Goal: Task Accomplishment & Management: Use online tool/utility

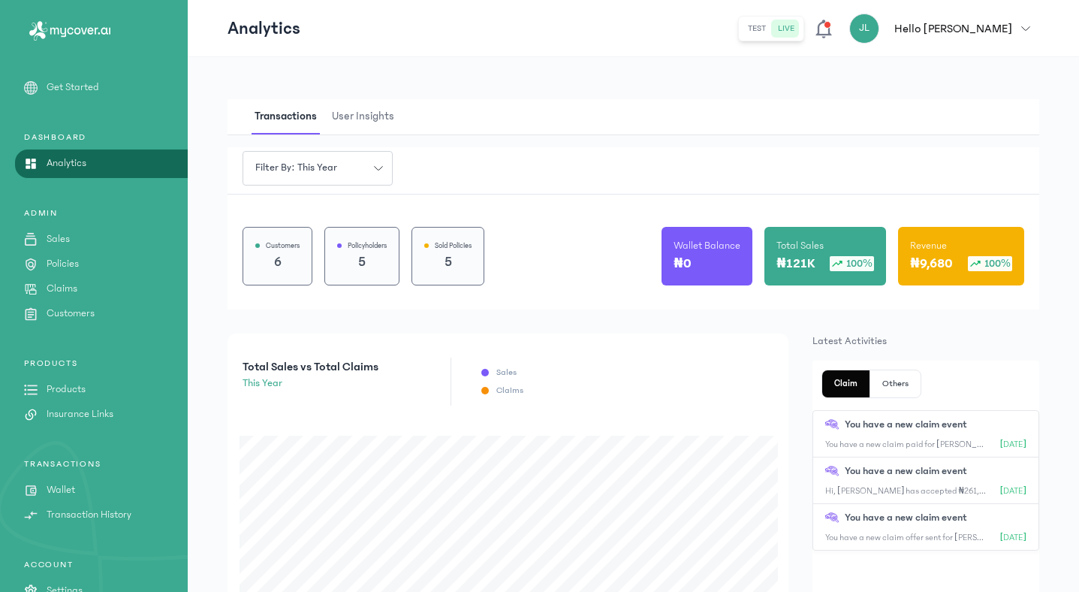
click at [1026, 27] on icon "button" at bounding box center [1025, 28] width 9 height 9
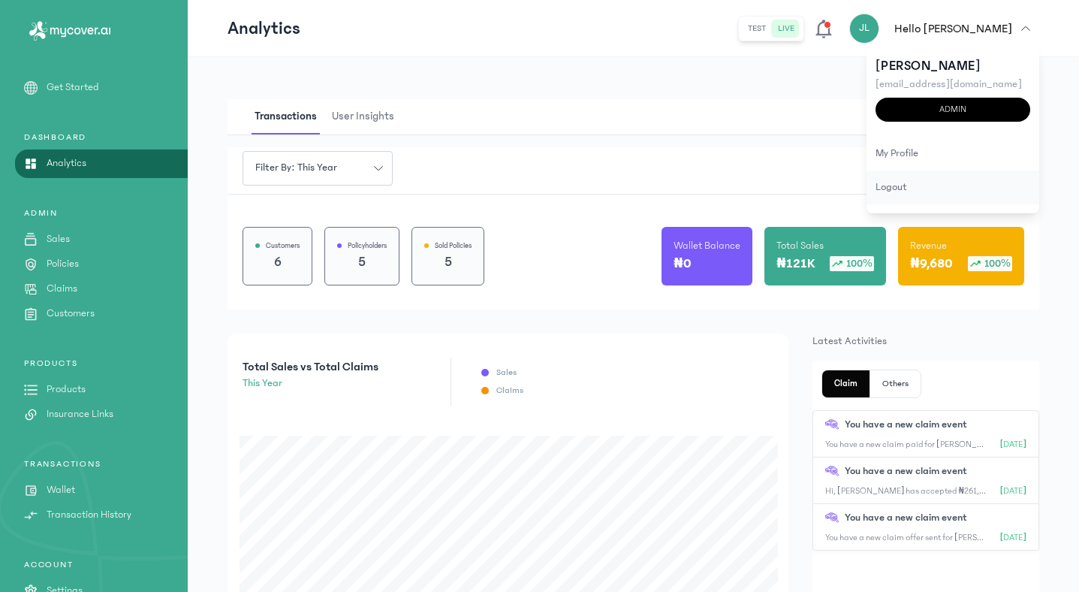
click at [906, 189] on div "logout" at bounding box center [953, 187] width 173 height 34
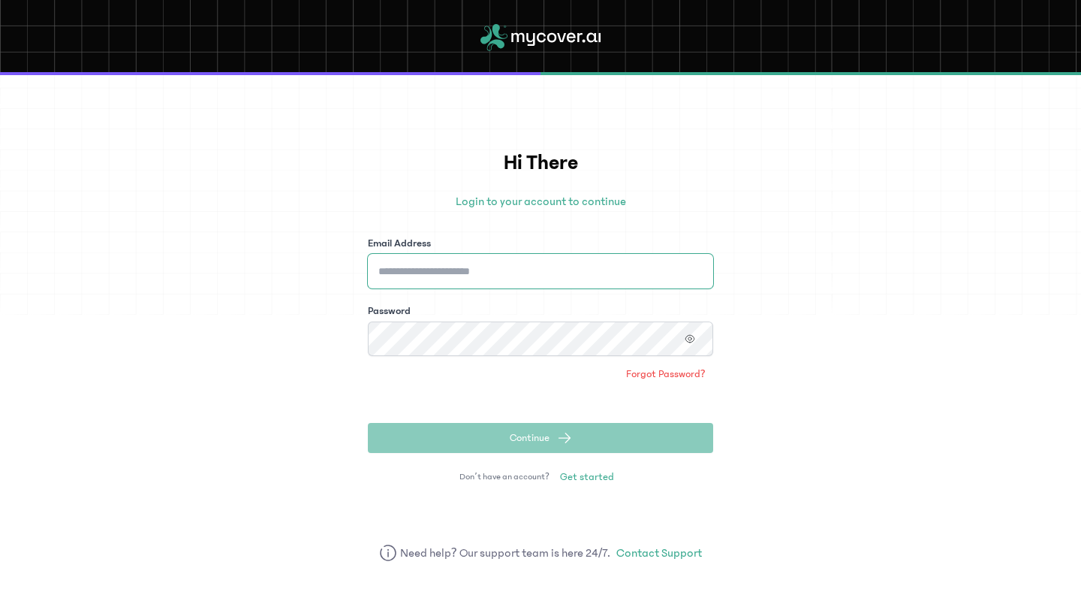
click at [572, 267] on input "Email Address" at bounding box center [540, 271] width 345 height 35
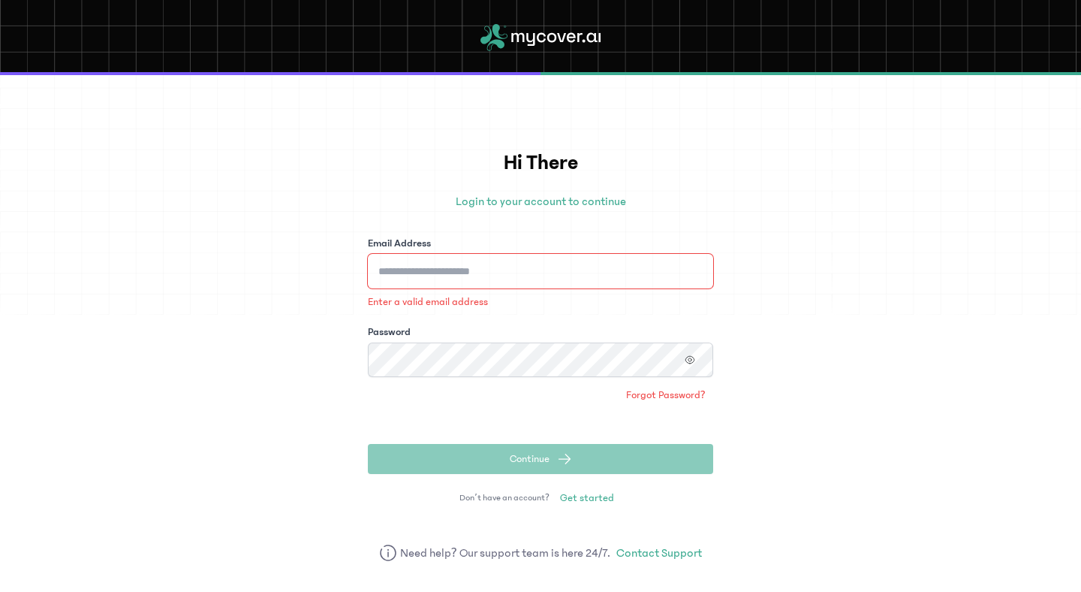
type input "**********"
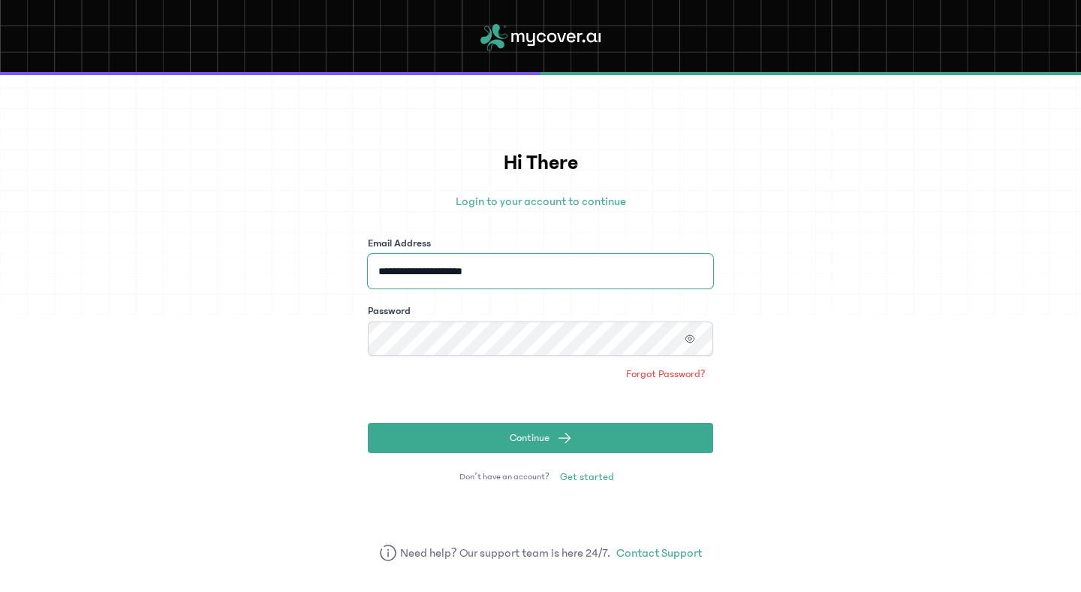
click at [368, 423] on button "Continue" at bounding box center [540, 438] width 345 height 30
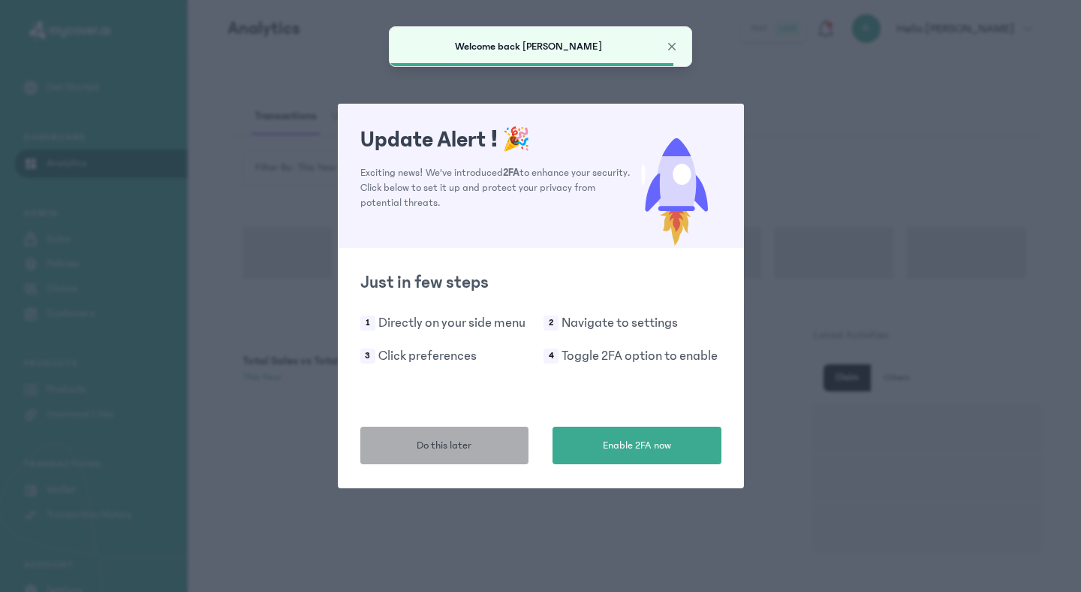
click at [427, 458] on button "Do this later" at bounding box center [444, 446] width 169 height 38
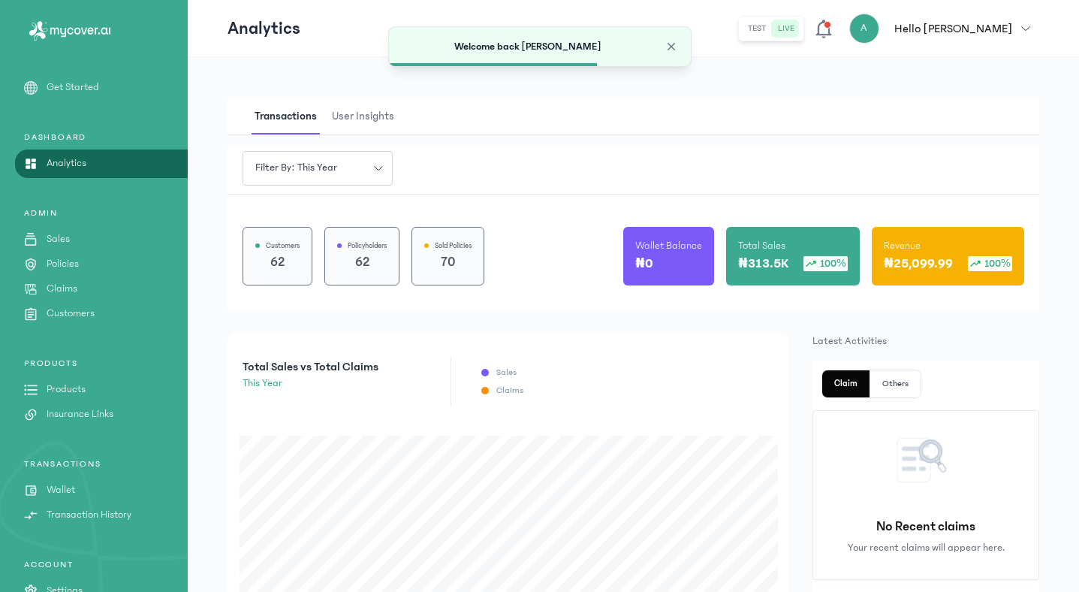
click at [73, 489] on p "Wallet" at bounding box center [61, 490] width 29 height 16
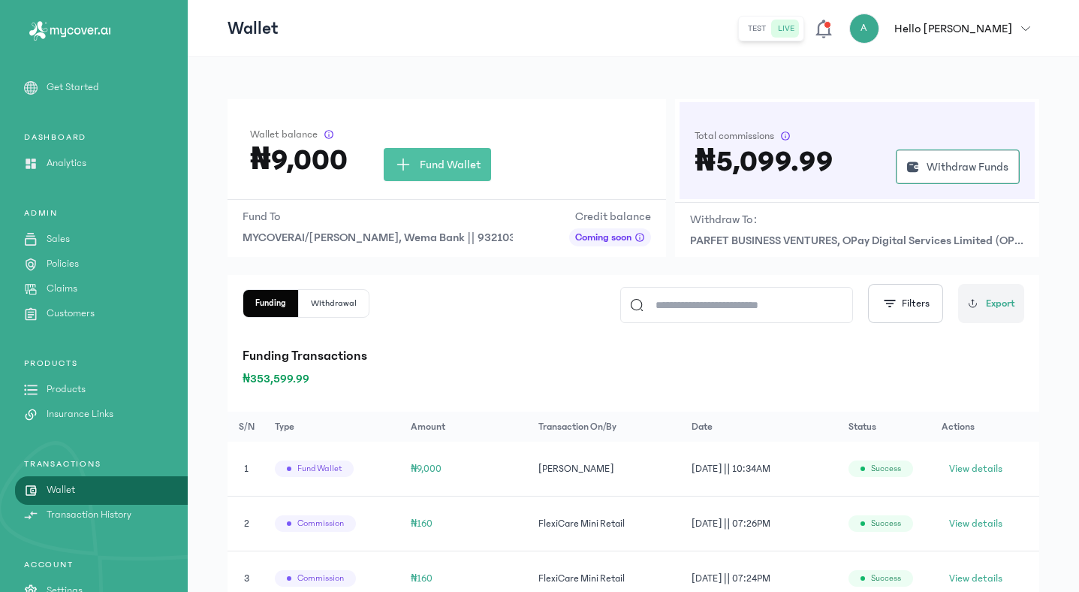
click at [67, 264] on p "Policies" at bounding box center [63, 264] width 32 height 16
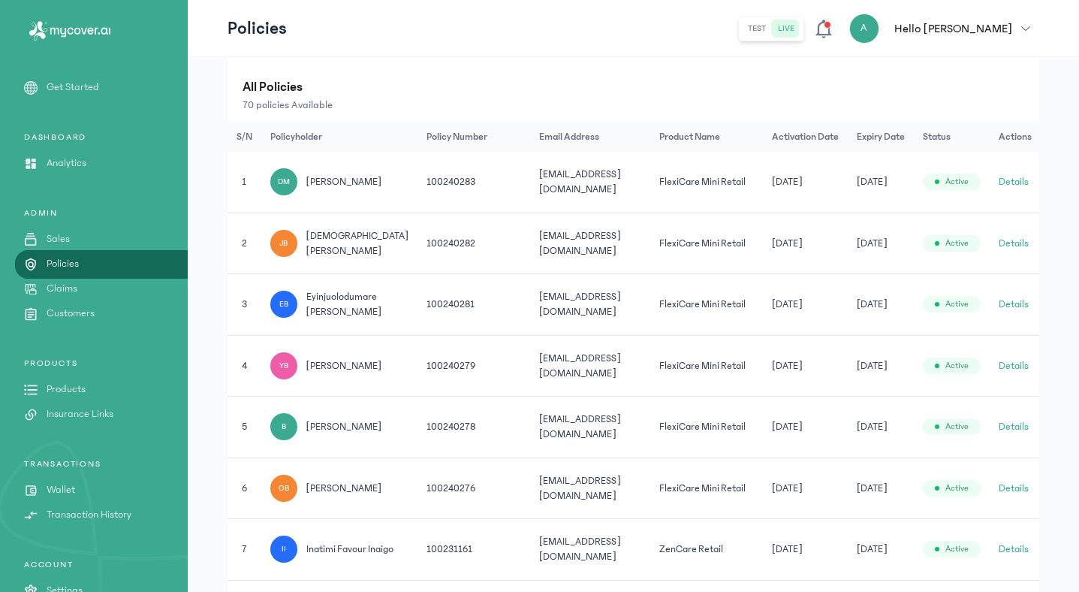
scroll to position [567, 0]
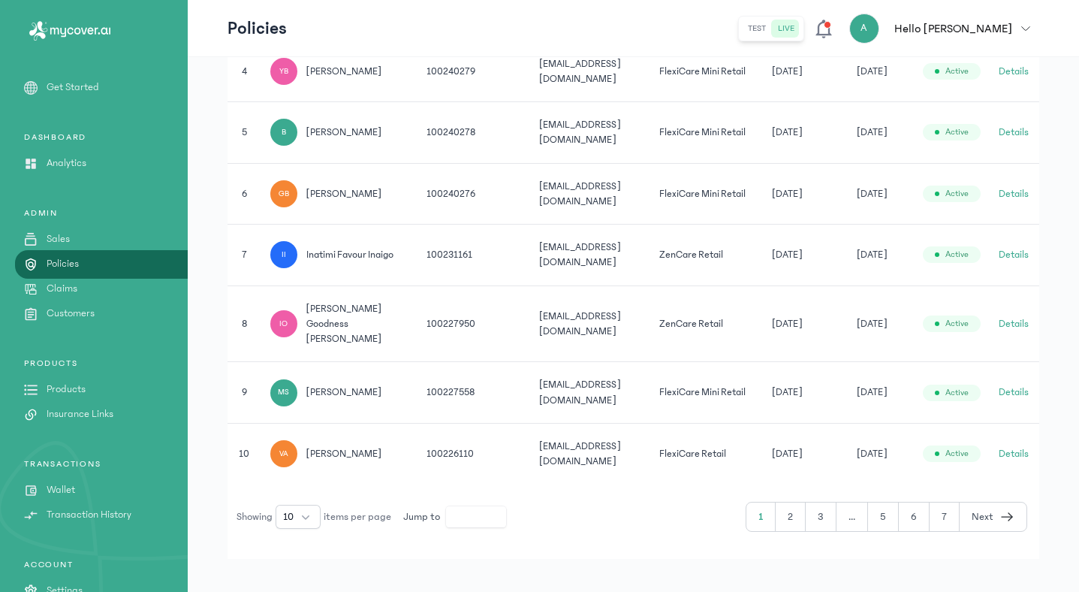
click at [794, 505] on button "2" at bounding box center [791, 516] width 30 height 29
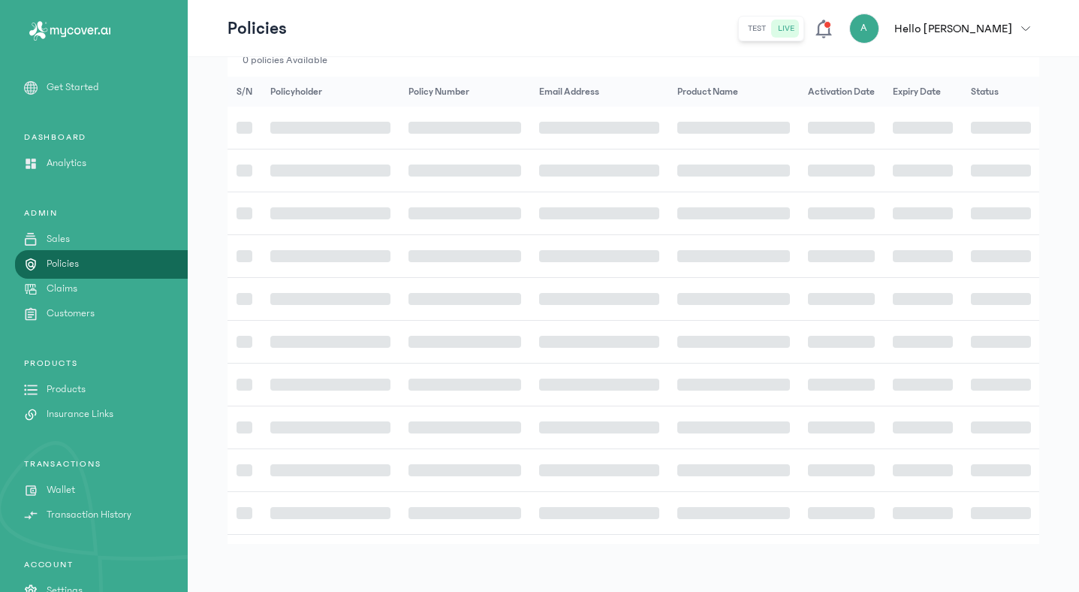
scroll to position [321, 0]
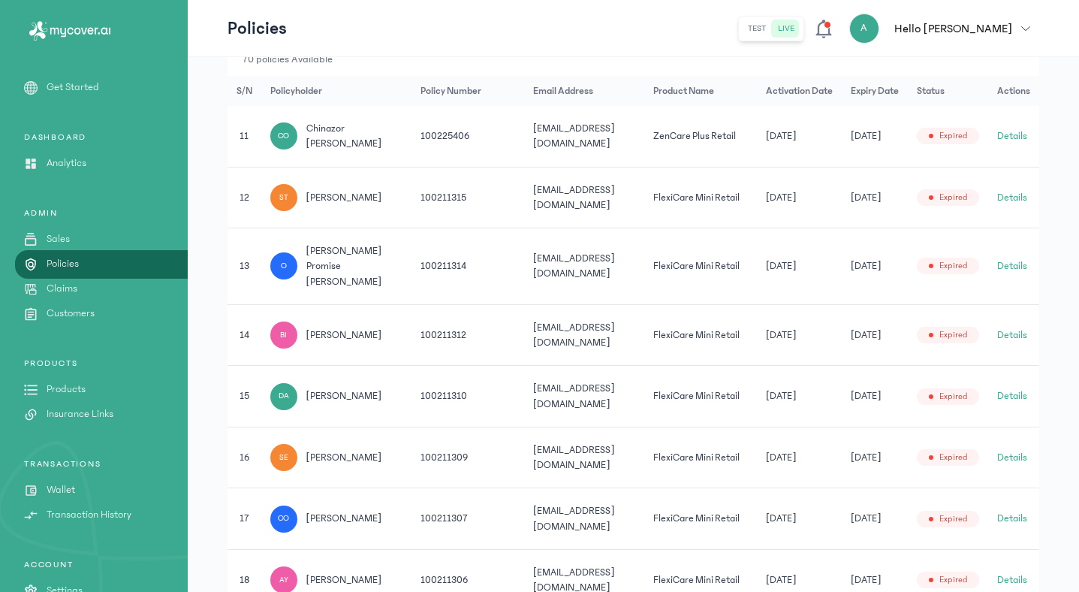
scroll to position [293, 0]
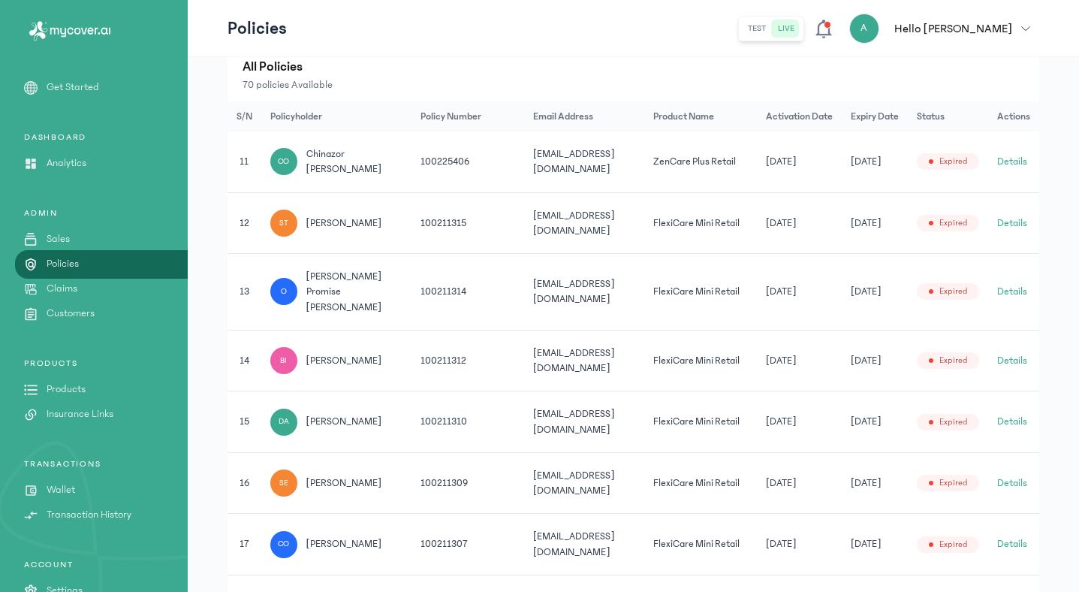
click at [1015, 157] on button "Details" at bounding box center [1012, 161] width 30 height 15
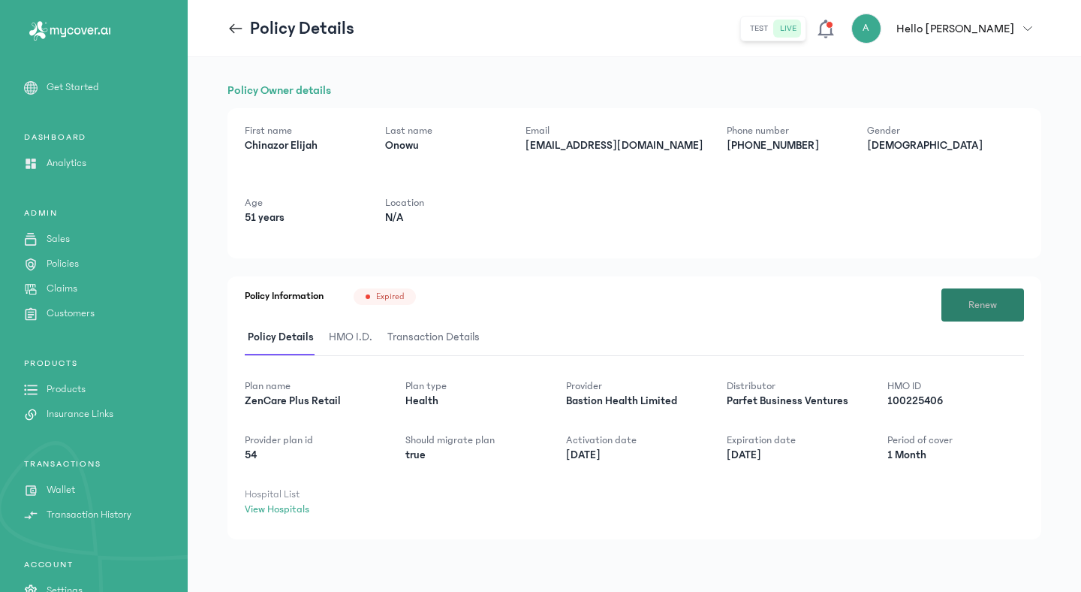
click at [986, 305] on span "Renew" at bounding box center [983, 305] width 29 height 16
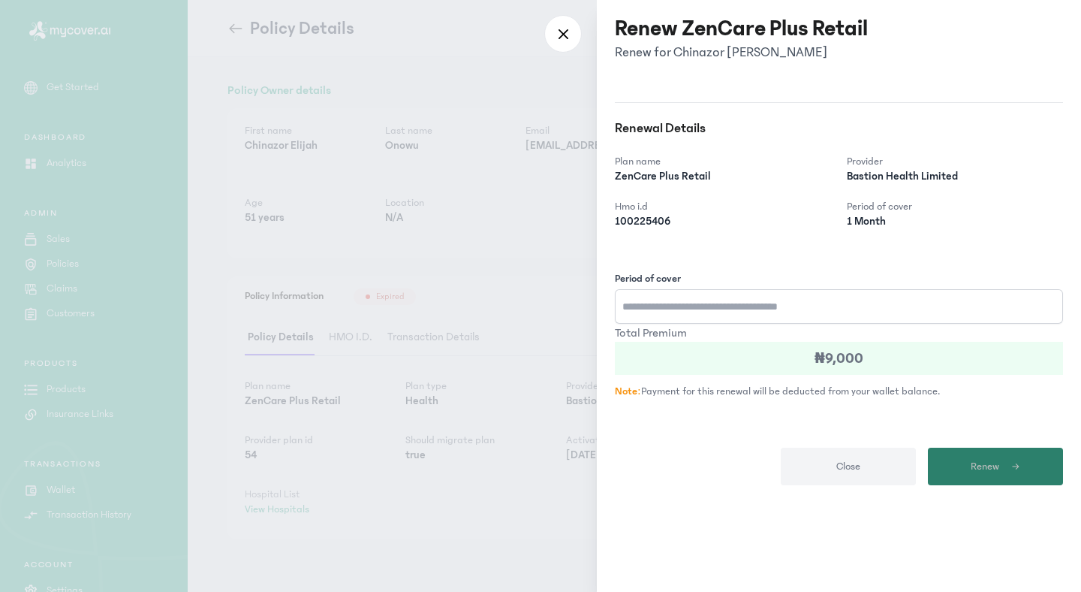
type input "*"
click at [966, 476] on button "Renew" at bounding box center [995, 467] width 135 height 38
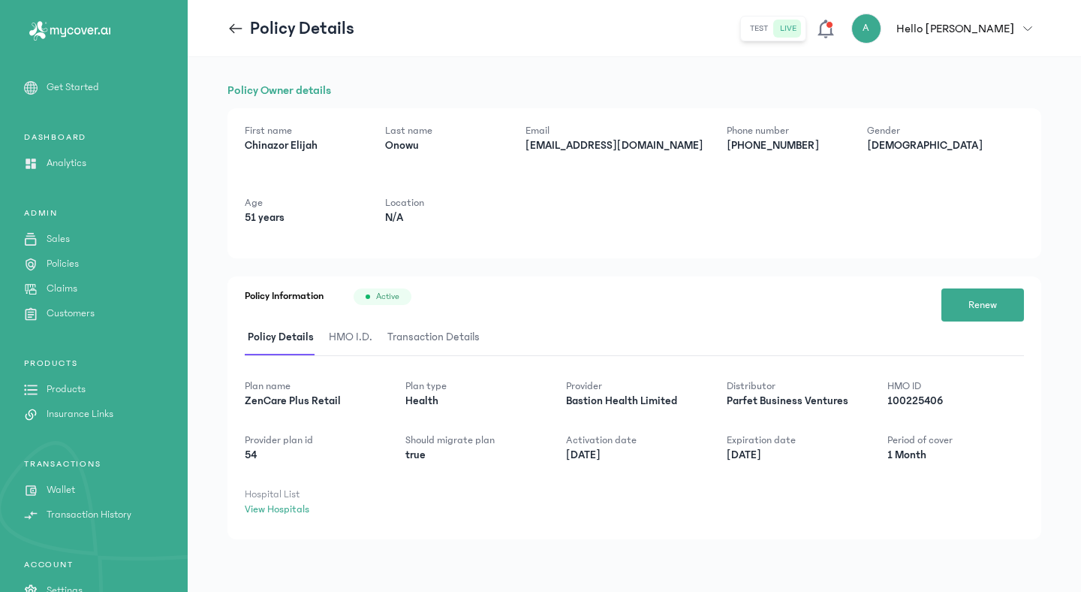
click at [56, 164] on p "Analytics" at bounding box center [67, 163] width 40 height 16
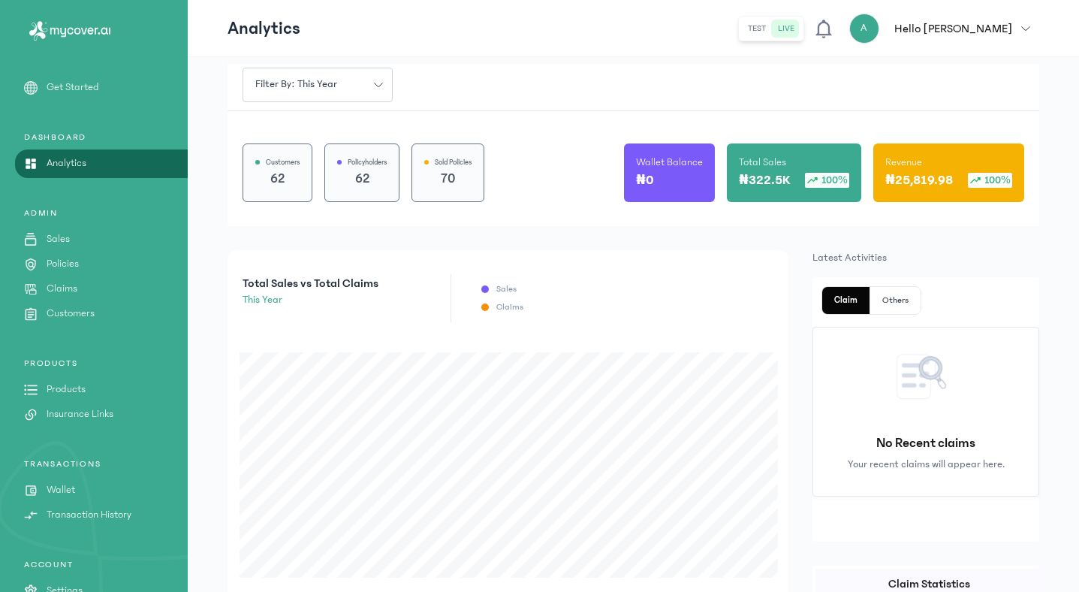
scroll to position [82, 0]
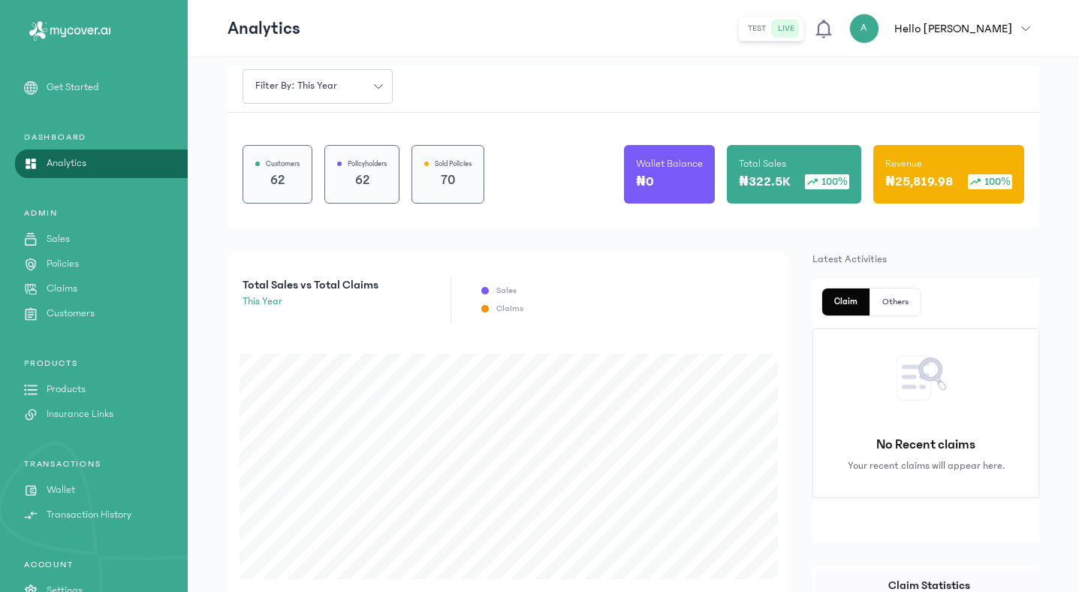
click at [1030, 29] on icon "button" at bounding box center [1026, 28] width 8 height 4
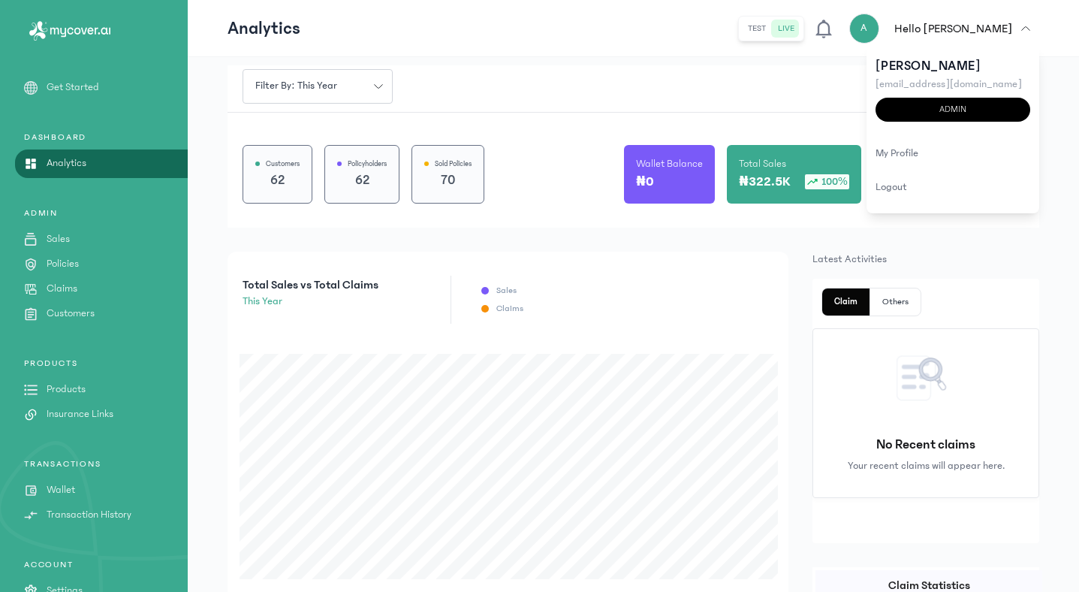
click at [908, 185] on div "logout" at bounding box center [953, 187] width 173 height 34
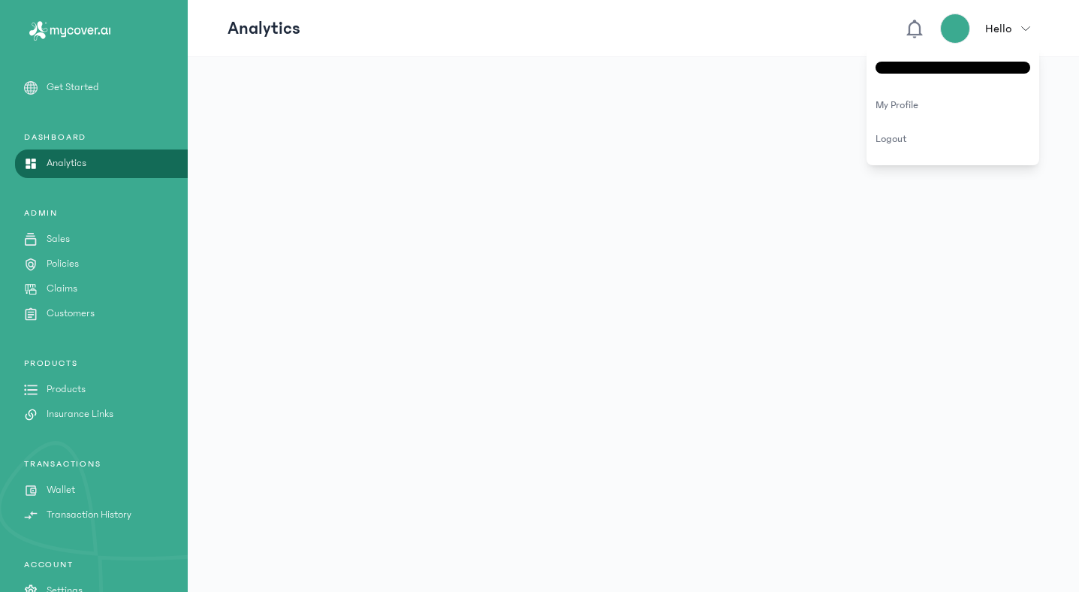
scroll to position [0, 0]
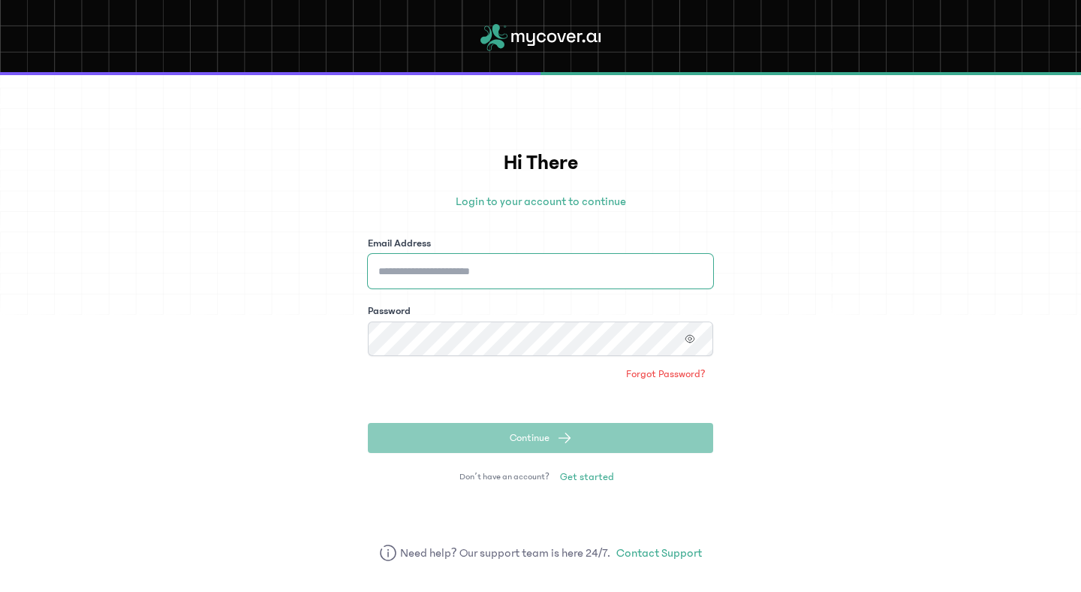
click at [591, 282] on input "Email Address" at bounding box center [540, 271] width 345 height 35
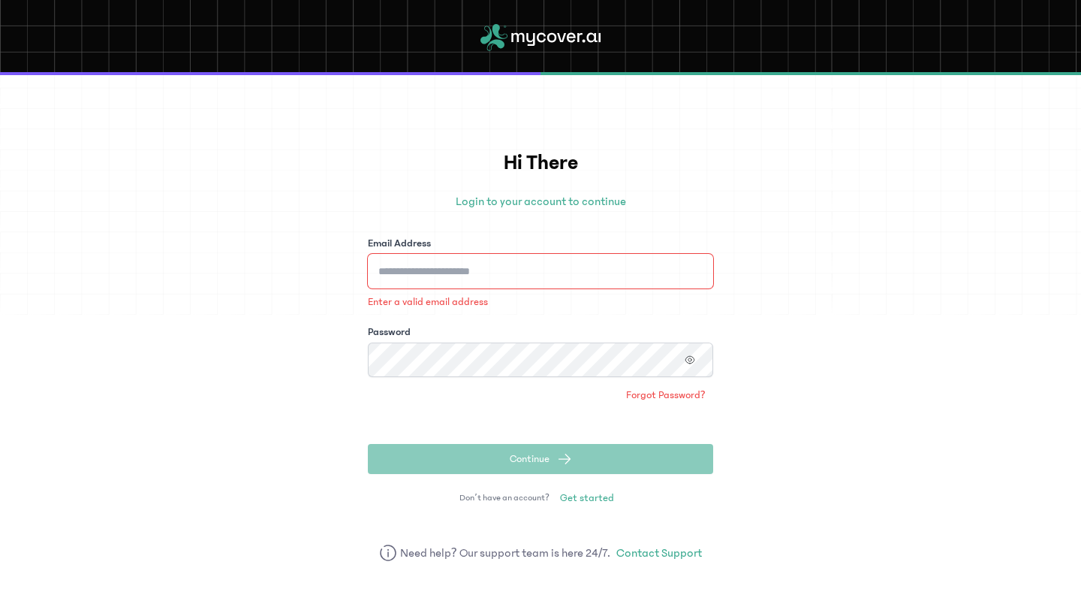
type input "**********"
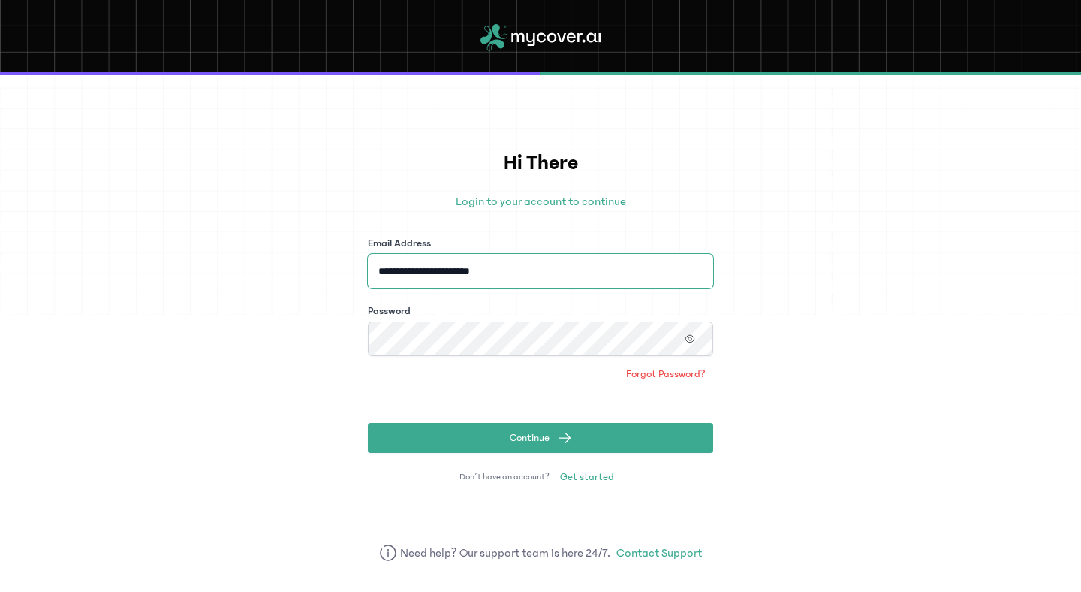
click at [368, 423] on button "Continue" at bounding box center [540, 438] width 345 height 30
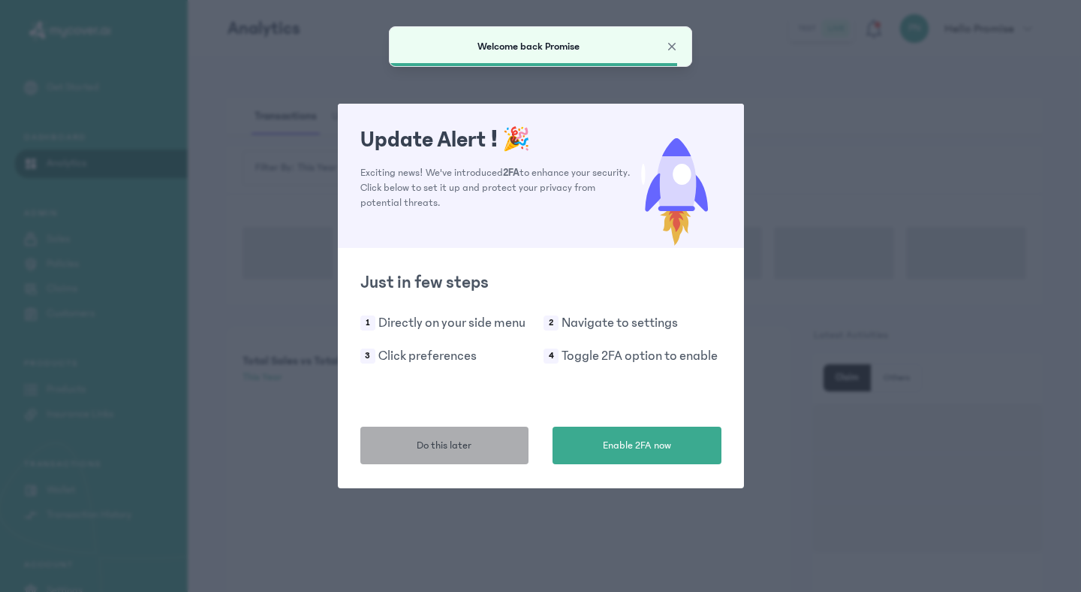
click at [443, 446] on span "Do this later" at bounding box center [444, 446] width 55 height 16
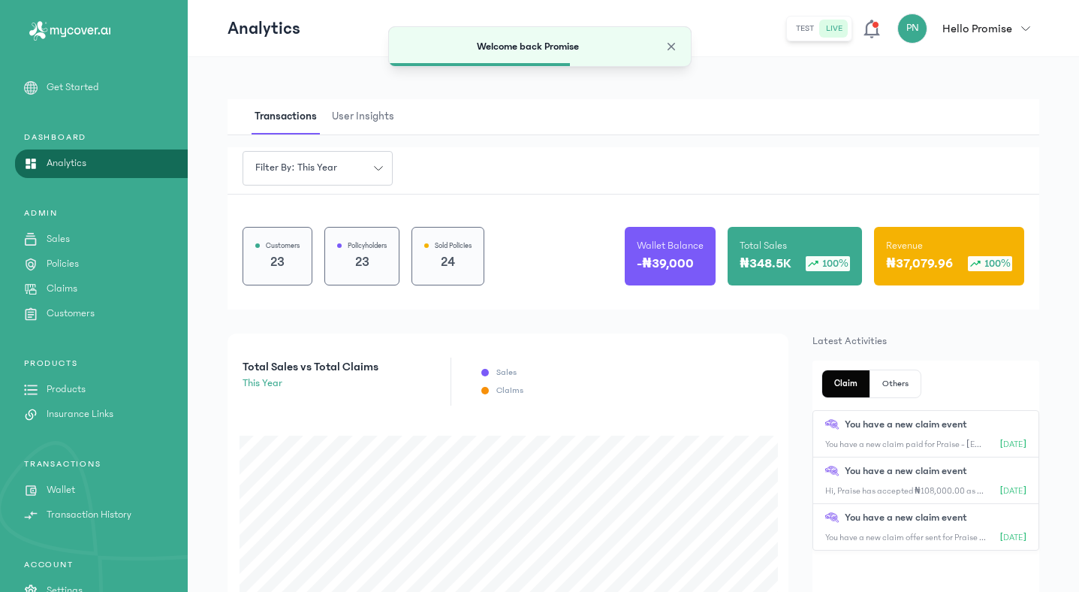
click at [58, 261] on p "Policies" at bounding box center [63, 264] width 32 height 16
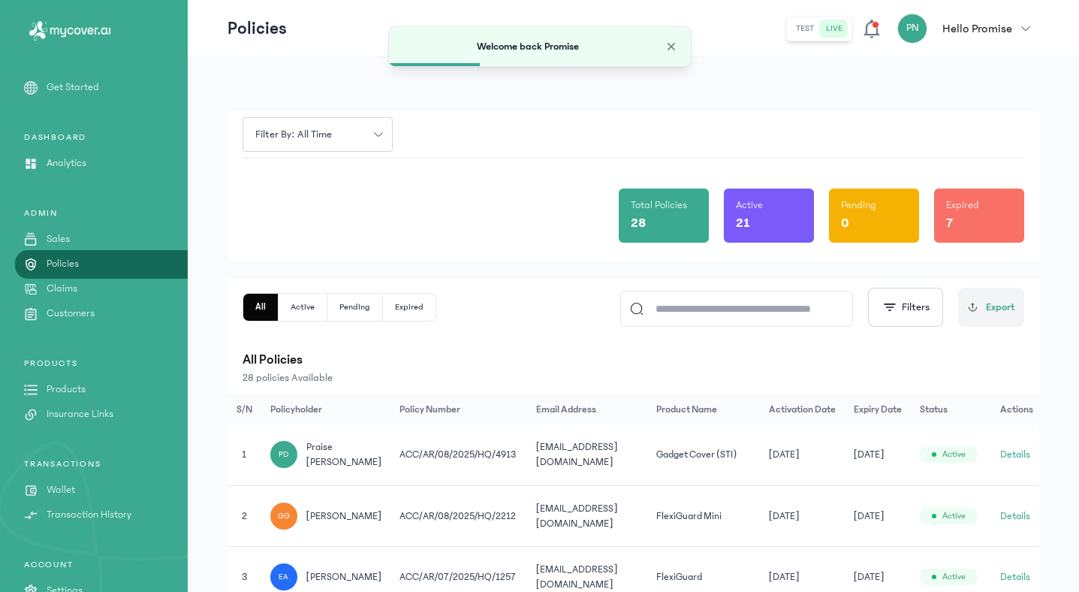
click at [734, 315] on input at bounding box center [744, 308] width 200 height 35
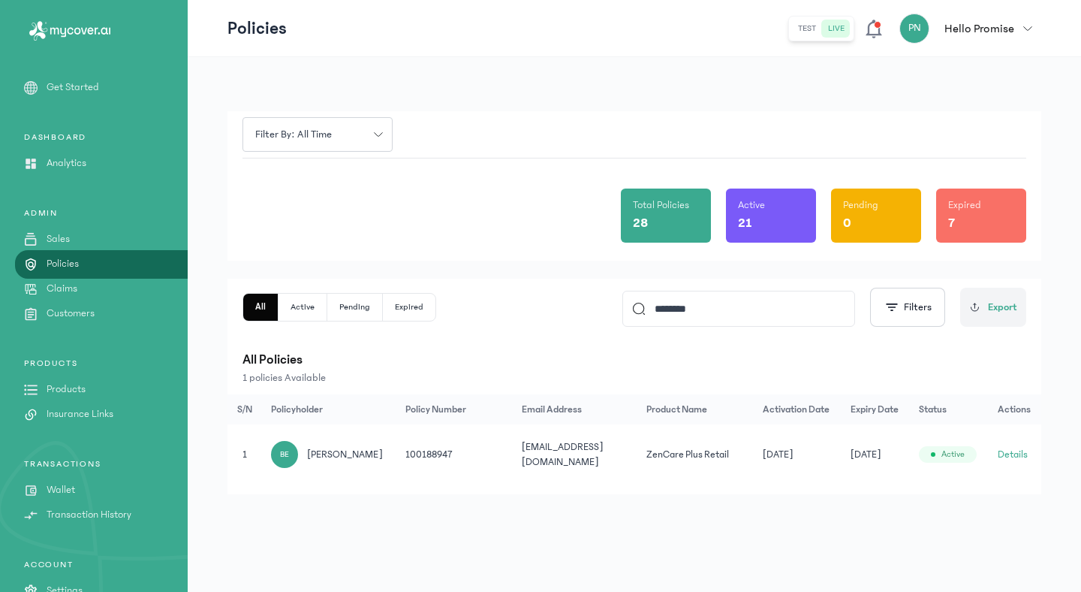
type input "********"
click at [1014, 454] on button "Details" at bounding box center [1013, 454] width 30 height 15
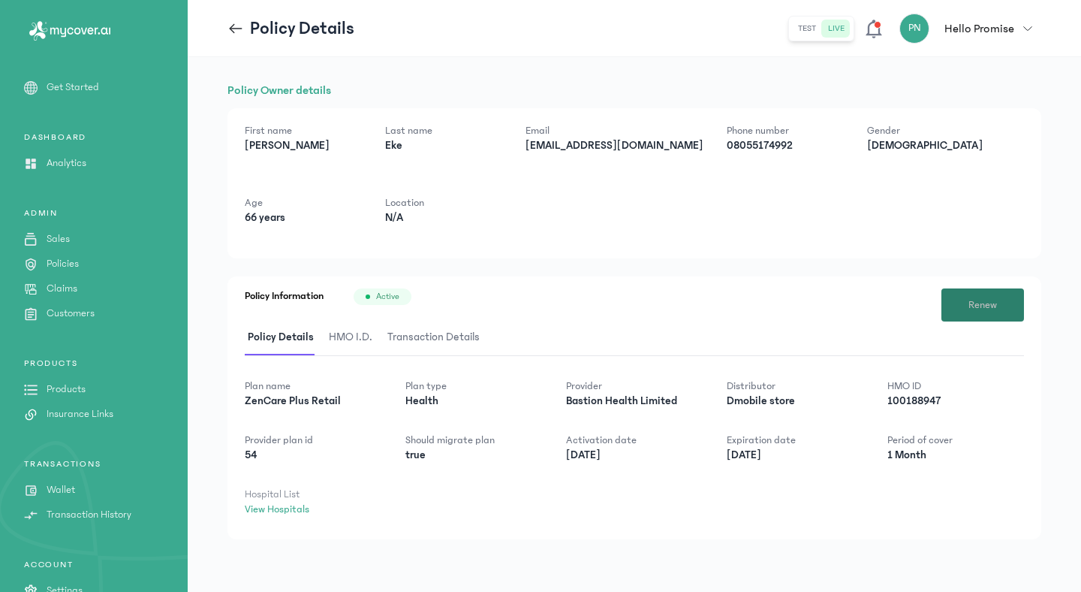
click at [979, 298] on span "Renew" at bounding box center [983, 305] width 29 height 16
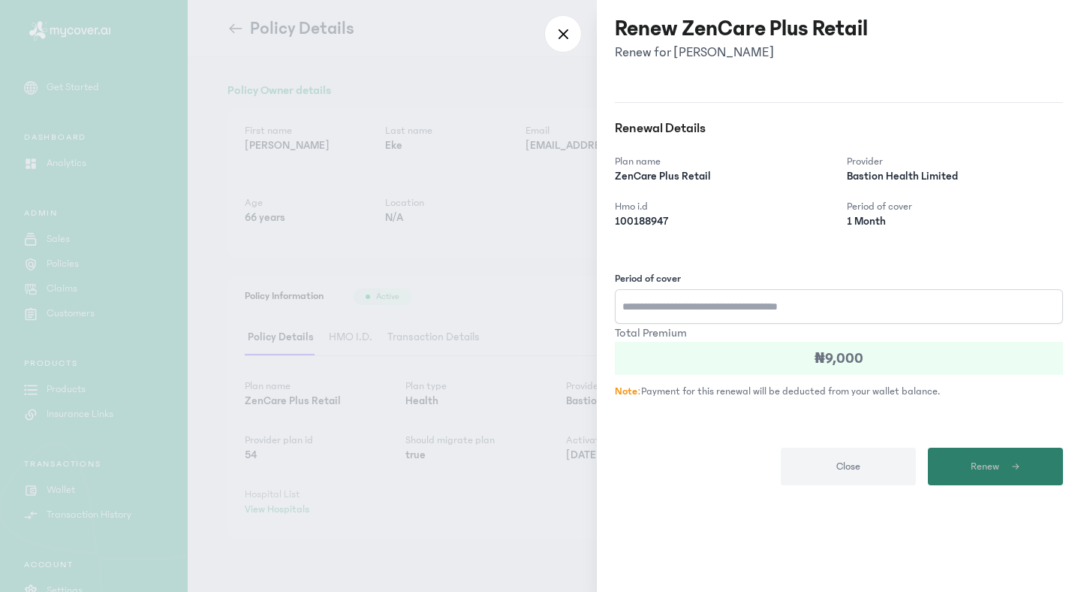
type input "*"
click at [1008, 472] on span "submit" at bounding box center [1009, 467] width 21 height 14
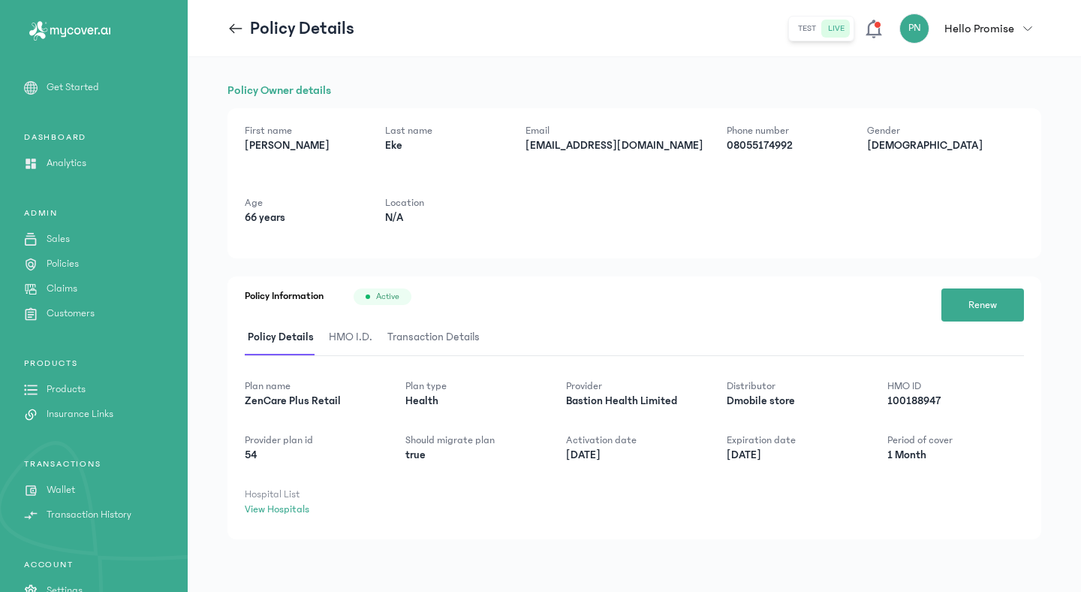
click at [64, 163] on p "Analytics" at bounding box center [67, 163] width 40 height 16
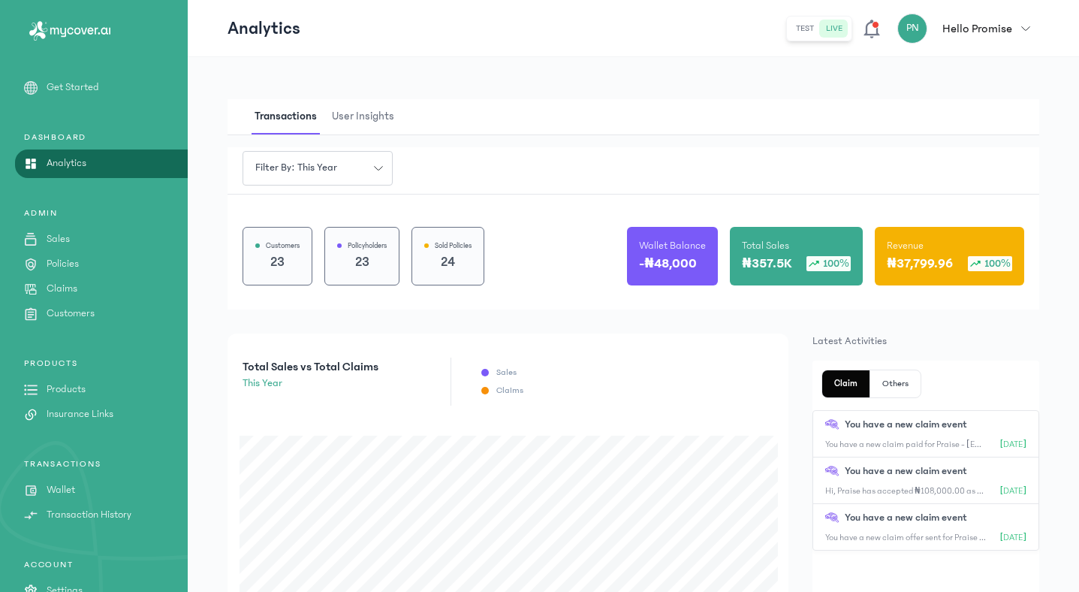
click at [1030, 31] on icon "button" at bounding box center [1025, 28] width 9 height 9
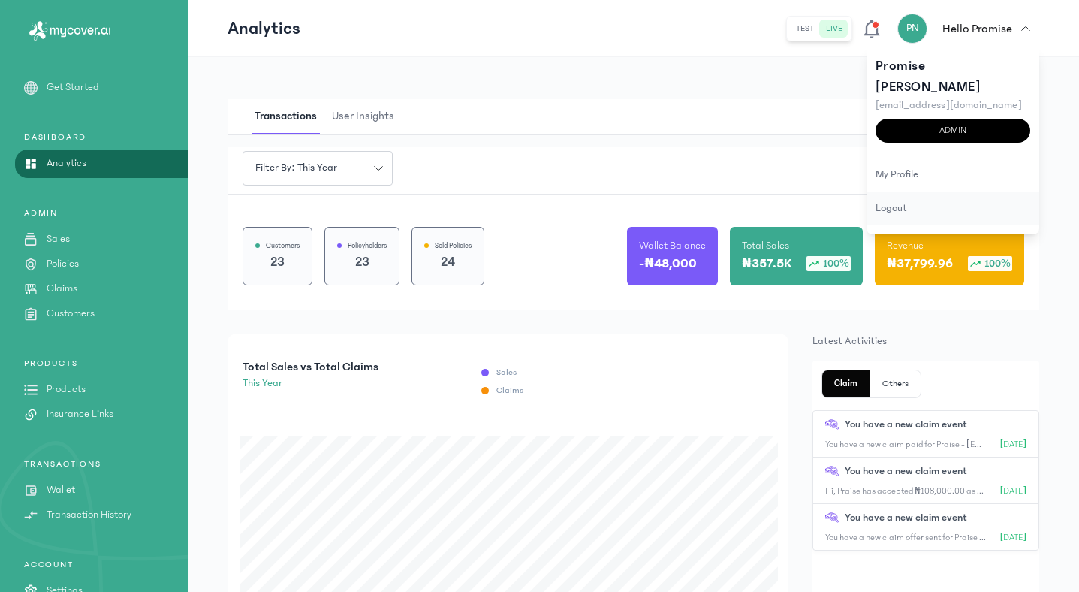
click at [897, 191] on div "logout" at bounding box center [953, 208] width 173 height 34
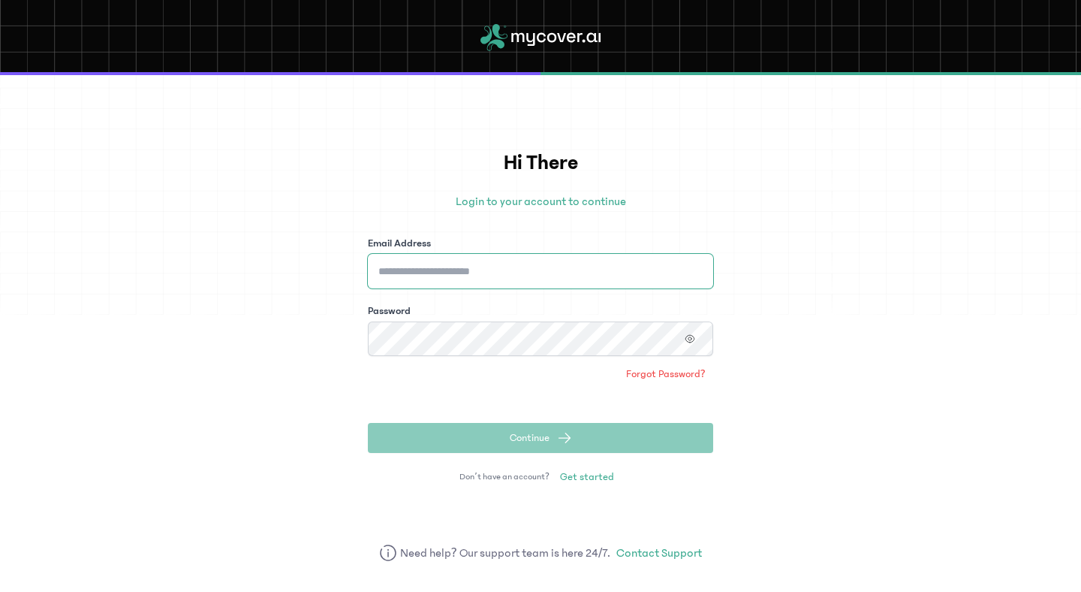
click at [612, 275] on input "Email Address" at bounding box center [540, 271] width 345 height 35
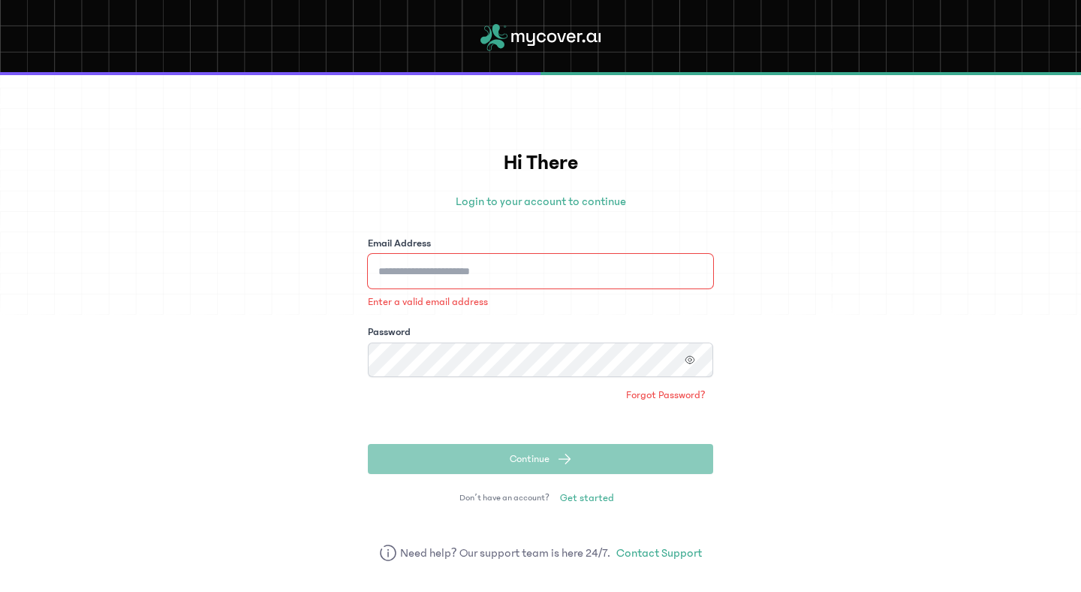
type input "**********"
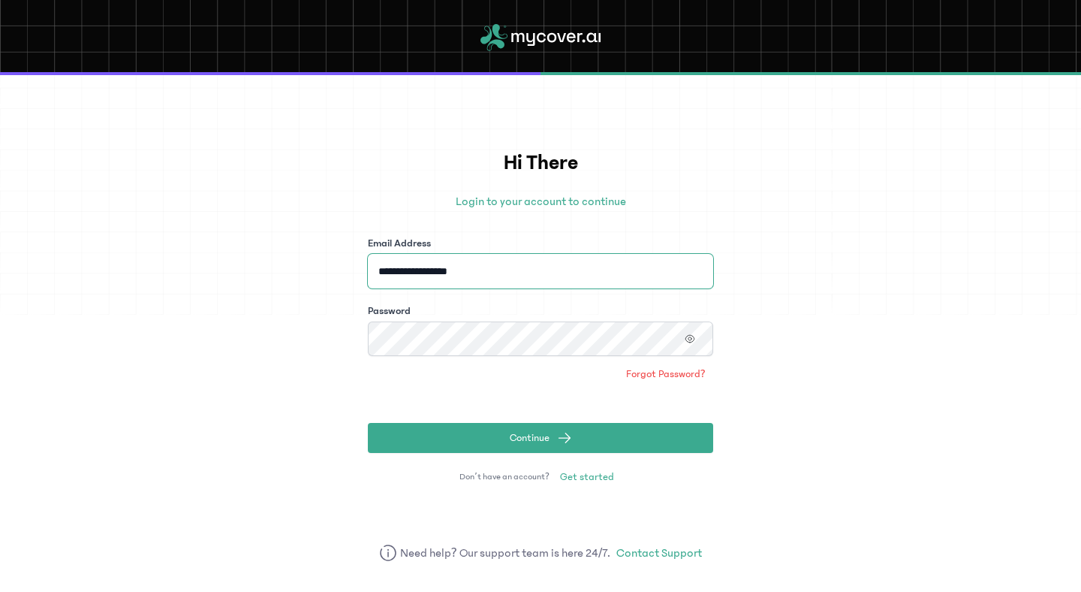
click at [368, 423] on button "Continue" at bounding box center [540, 438] width 345 height 30
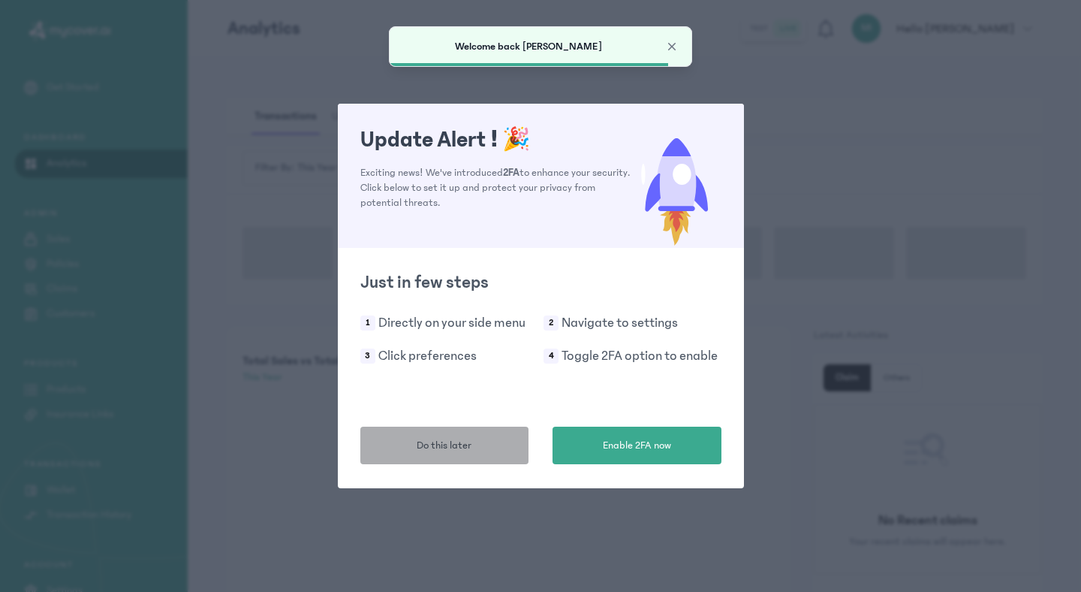
click at [466, 434] on button "Do this later" at bounding box center [444, 446] width 169 height 38
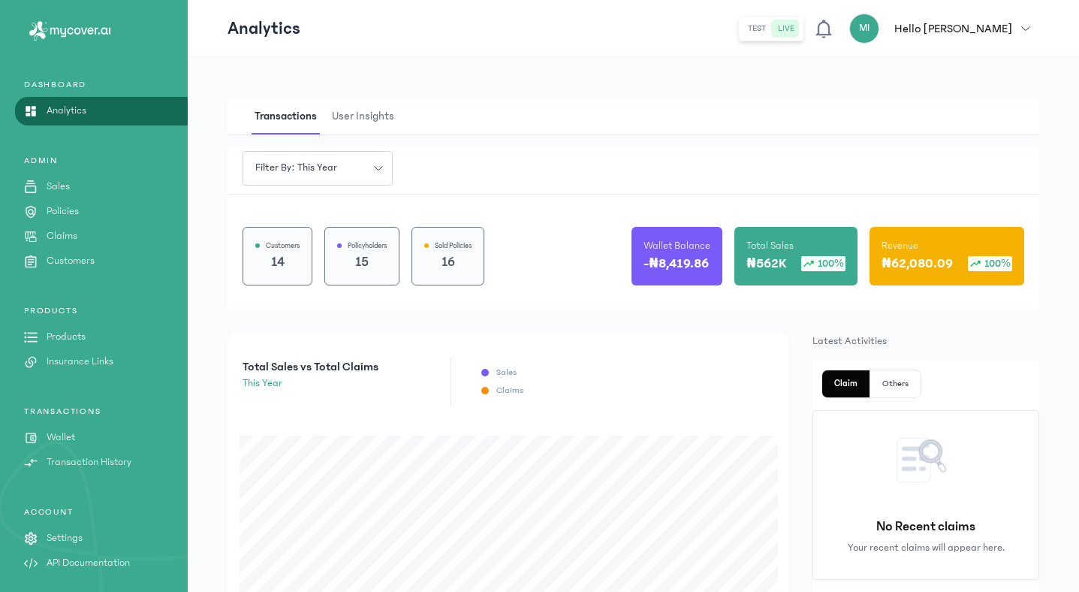
click at [60, 432] on p "Wallet" at bounding box center [61, 438] width 29 height 16
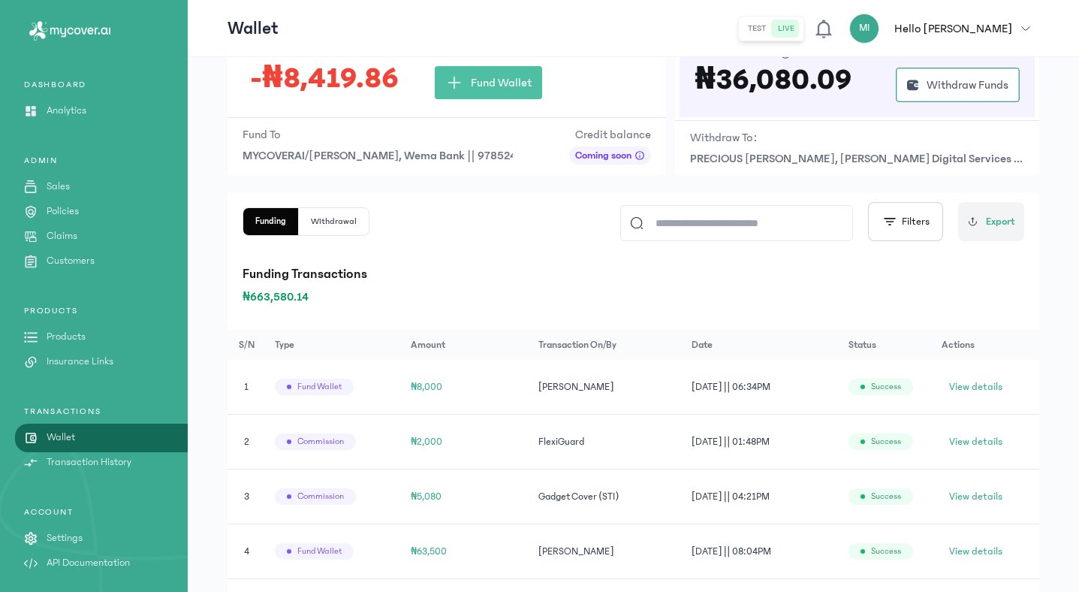
scroll to position [113, 0]
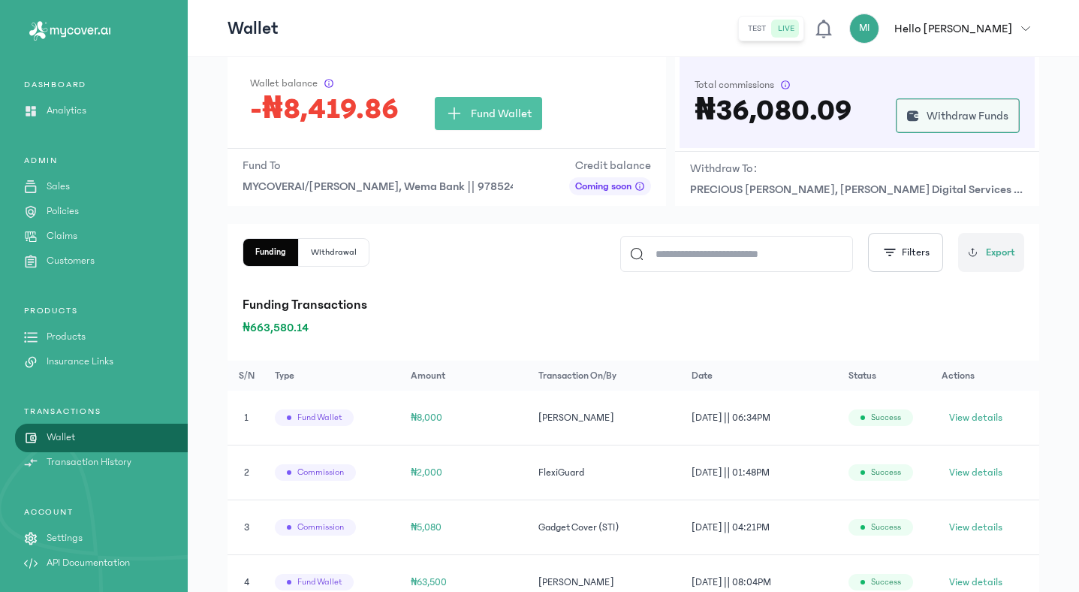
click at [959, 119] on span "Withdraw Funds" at bounding box center [968, 116] width 82 height 18
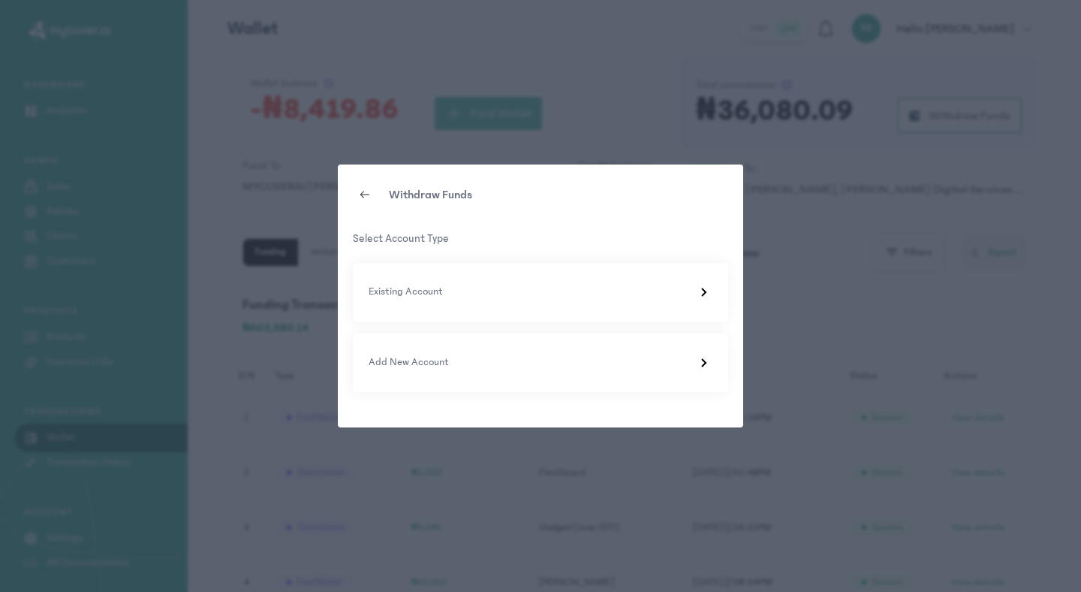
click at [175, 529] on div "Withdraw Funds Select Account Type Existing Account Add New Account" at bounding box center [540, 296] width 1081 height 592
click at [360, 193] on icon at bounding box center [365, 194] width 12 height 12
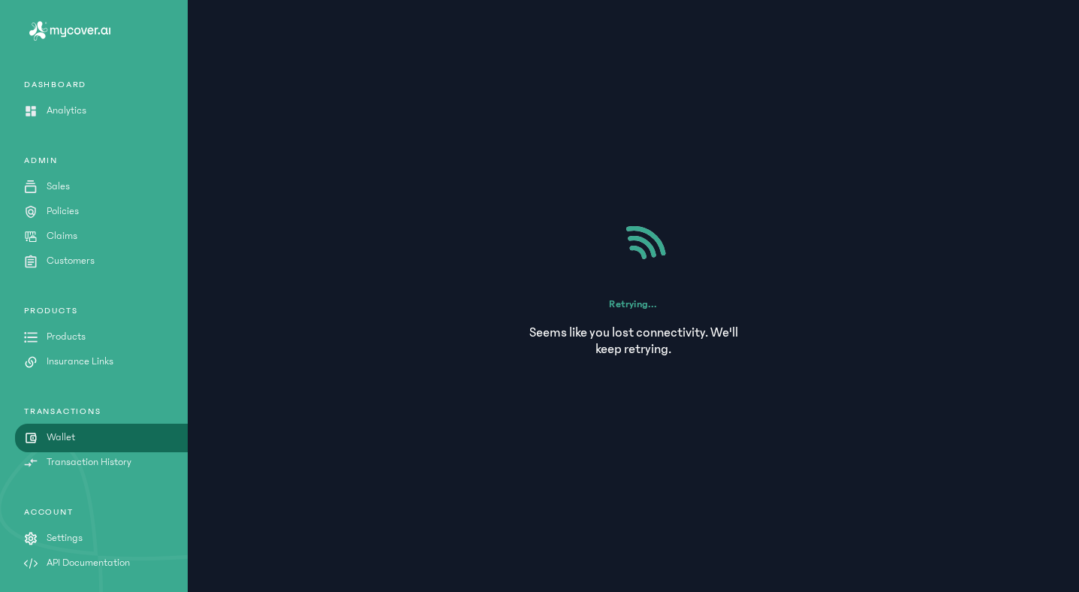
scroll to position [0, 0]
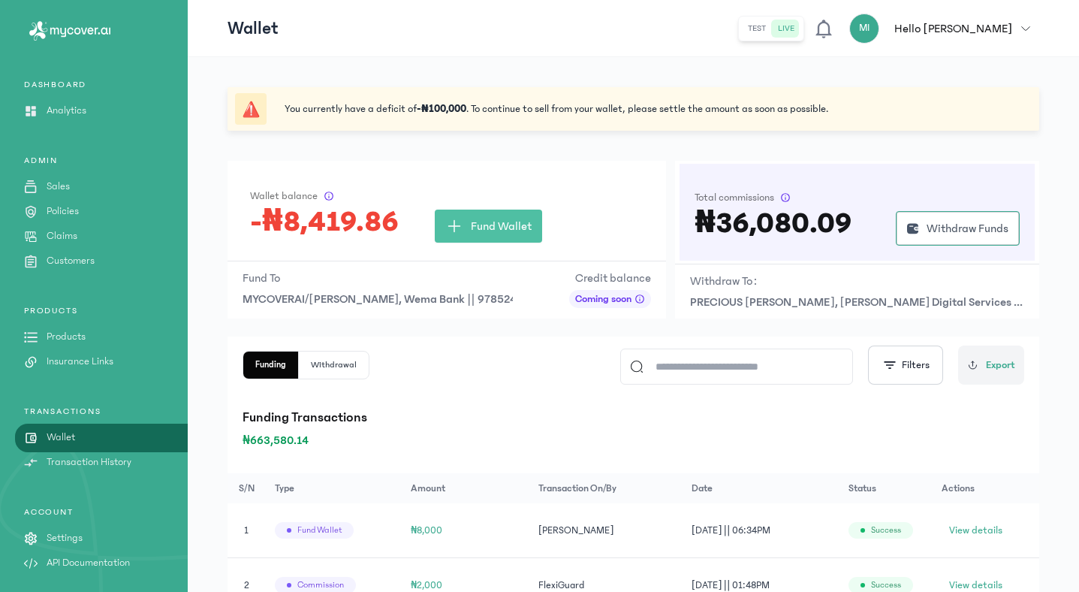
click at [56, 210] on p "Policies" at bounding box center [63, 212] width 32 height 16
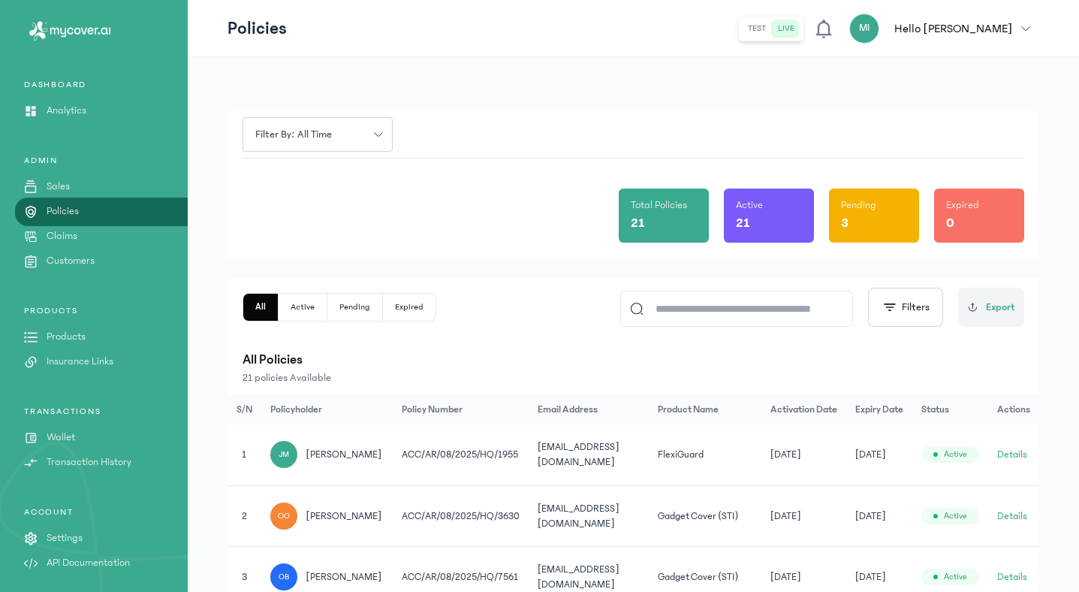
click at [68, 442] on p "Wallet" at bounding box center [61, 438] width 29 height 16
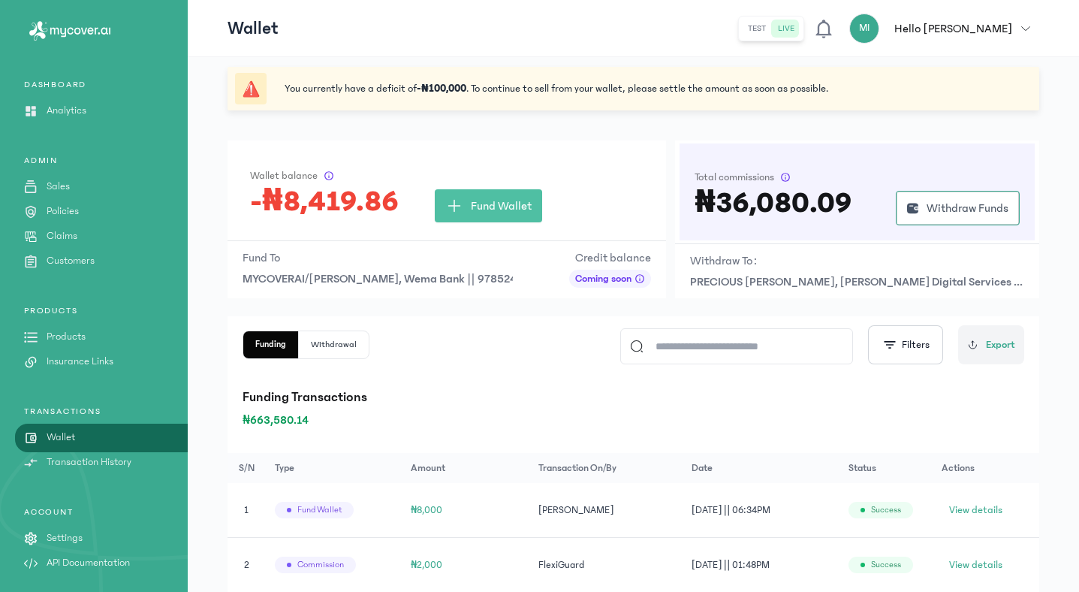
scroll to position [47, 0]
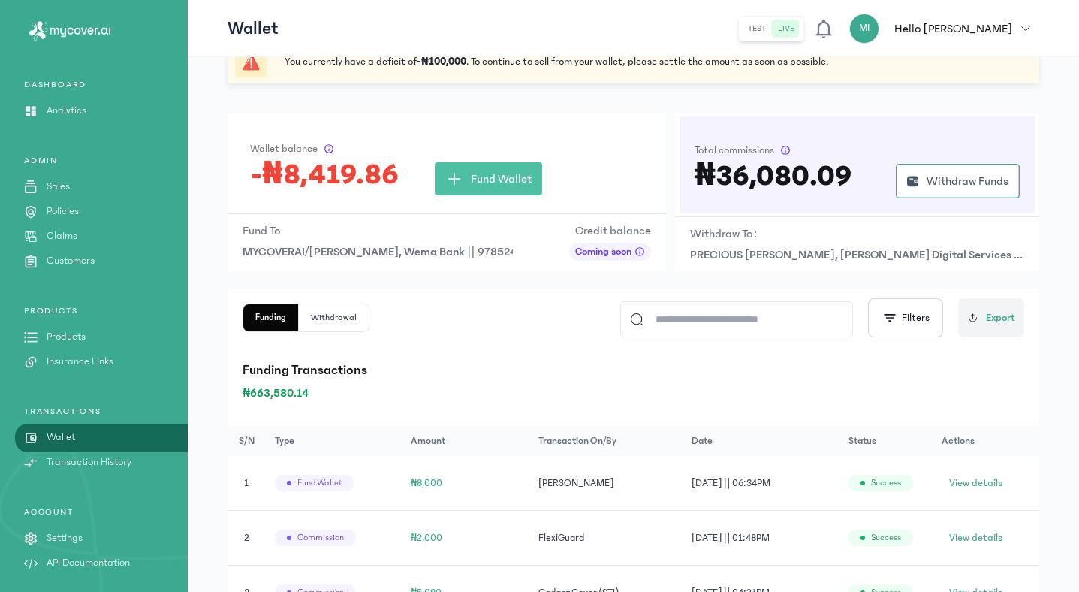
click at [62, 260] on p "Customers" at bounding box center [71, 261] width 48 height 16
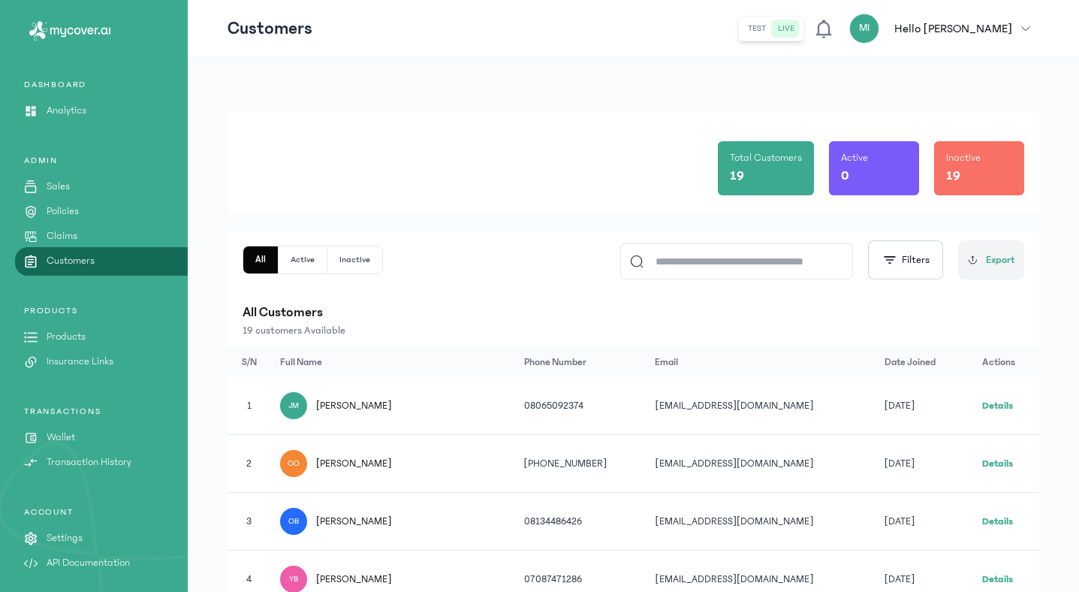
click at [86, 360] on p "Insurance Links" at bounding box center [80, 362] width 67 height 16
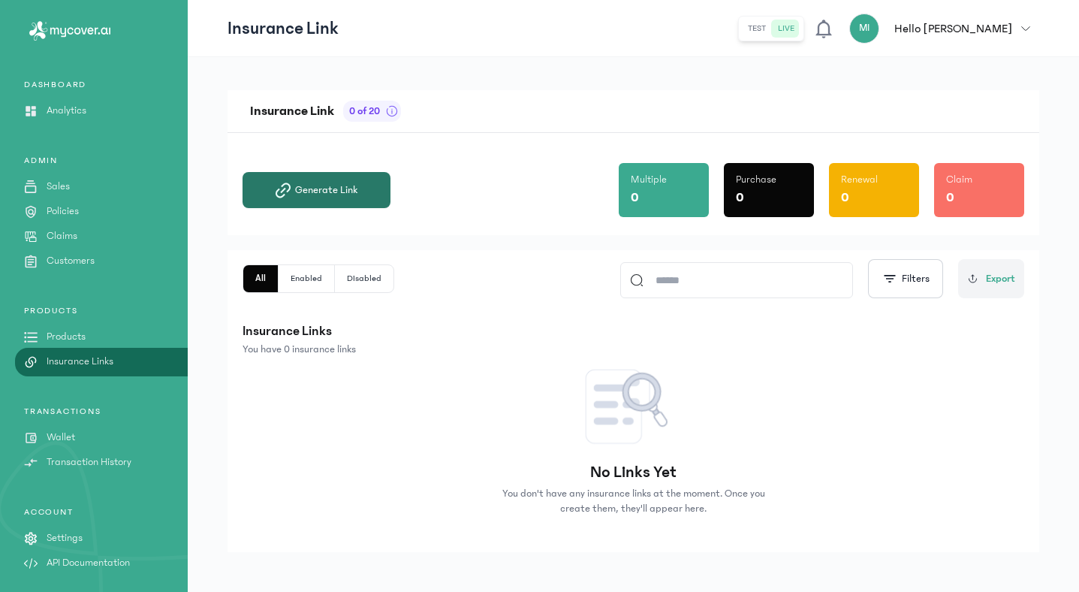
click at [333, 188] on span "Generate Link" at bounding box center [326, 189] width 62 height 15
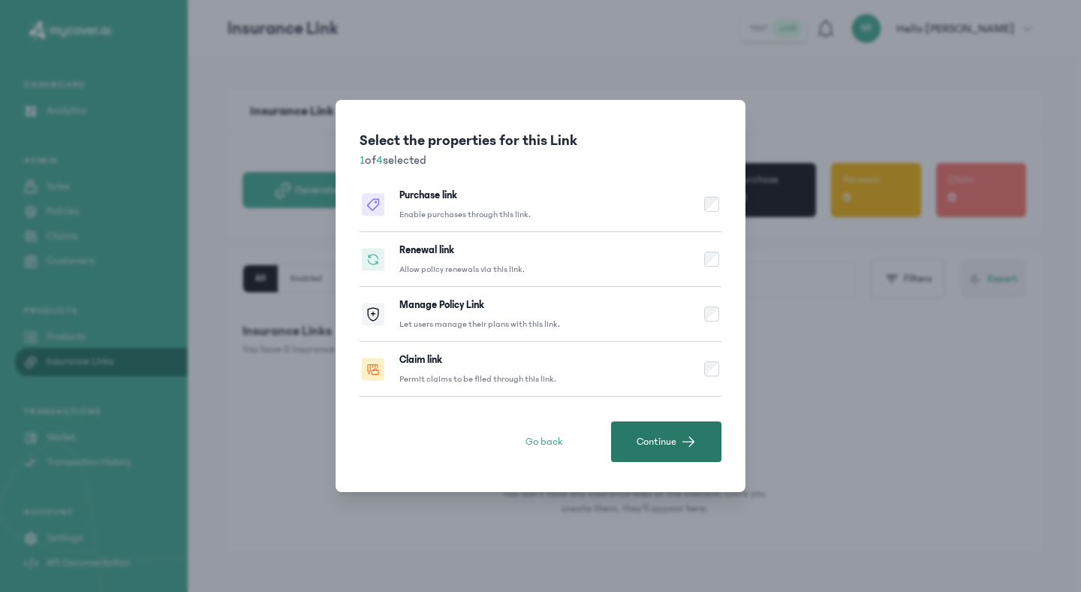
click at [662, 445] on span "Continue" at bounding box center [657, 441] width 40 height 15
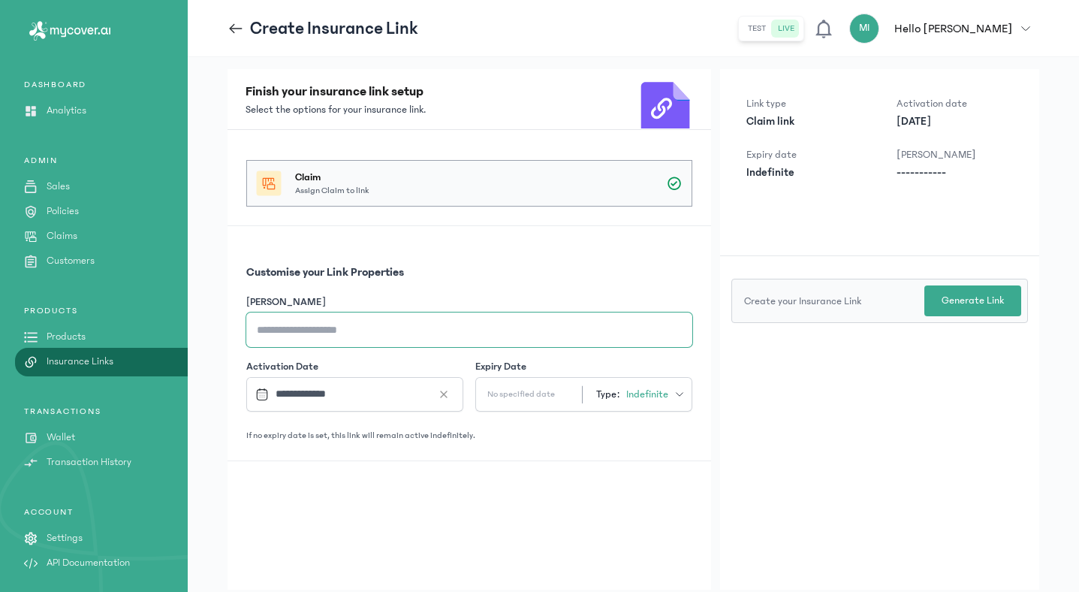
click at [451, 325] on input "[PERSON_NAME]" at bounding box center [469, 329] width 446 height 35
type input "**********"
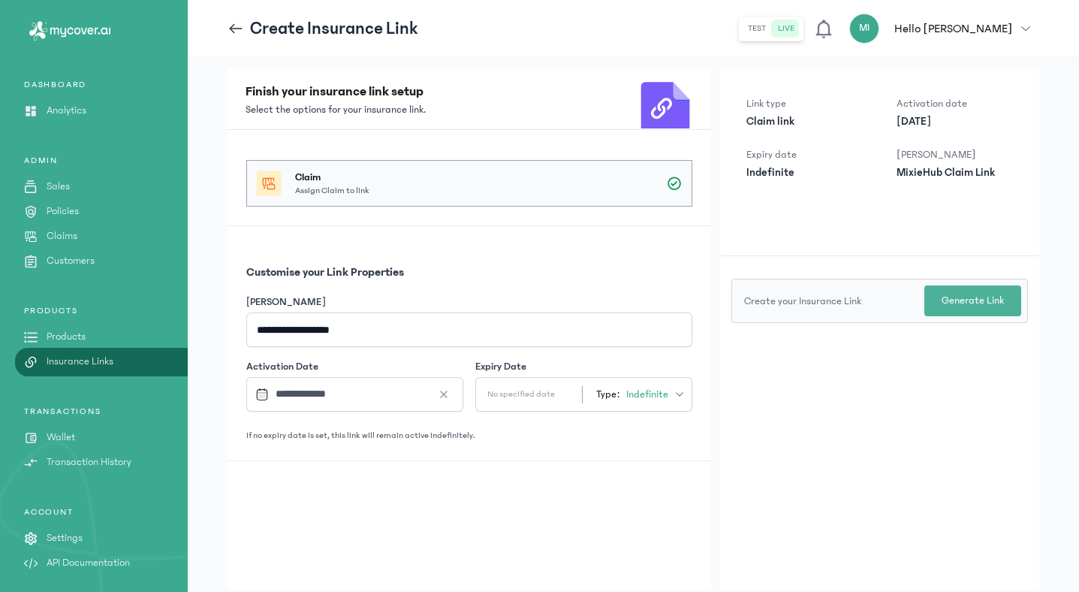
click at [969, 298] on p "Generate Link" at bounding box center [973, 301] width 62 height 16
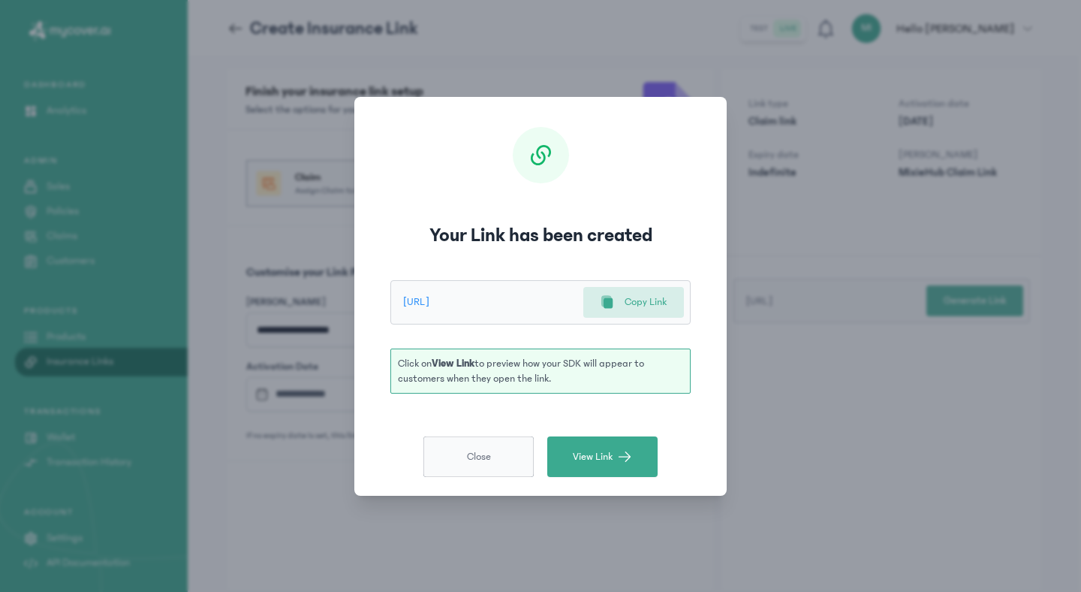
click at [484, 460] on span "Close" at bounding box center [479, 456] width 24 height 15
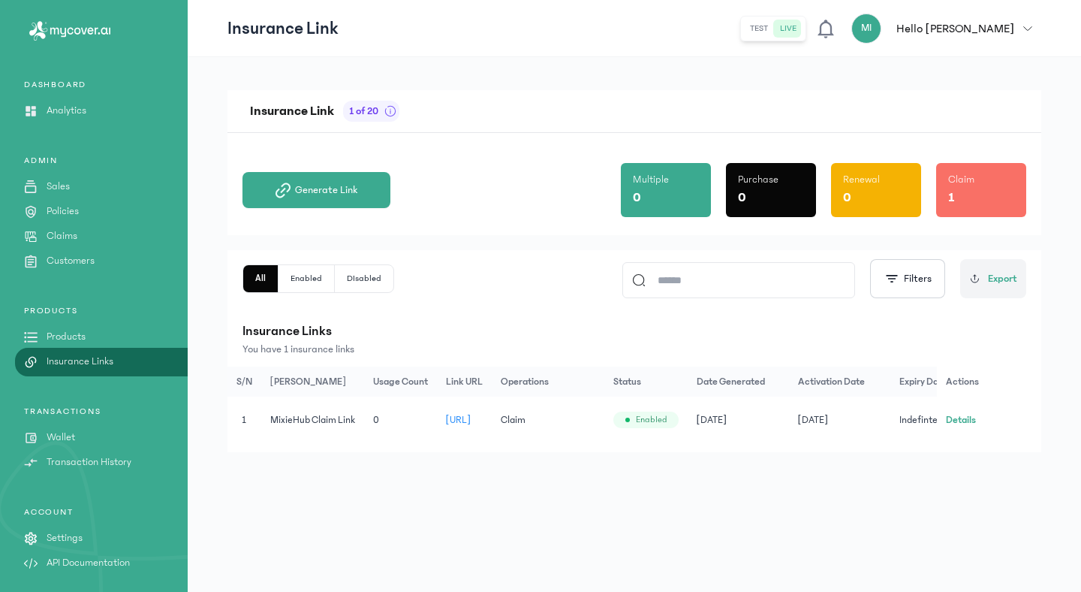
click at [584, 79] on div "Insurance Link 1 of 20 Generate Link Multiple 0 Purchase 0 Renewal 0 Claim 1 Al…" at bounding box center [635, 324] width 894 height 535
